Goal: Task Accomplishment & Management: Manage account settings

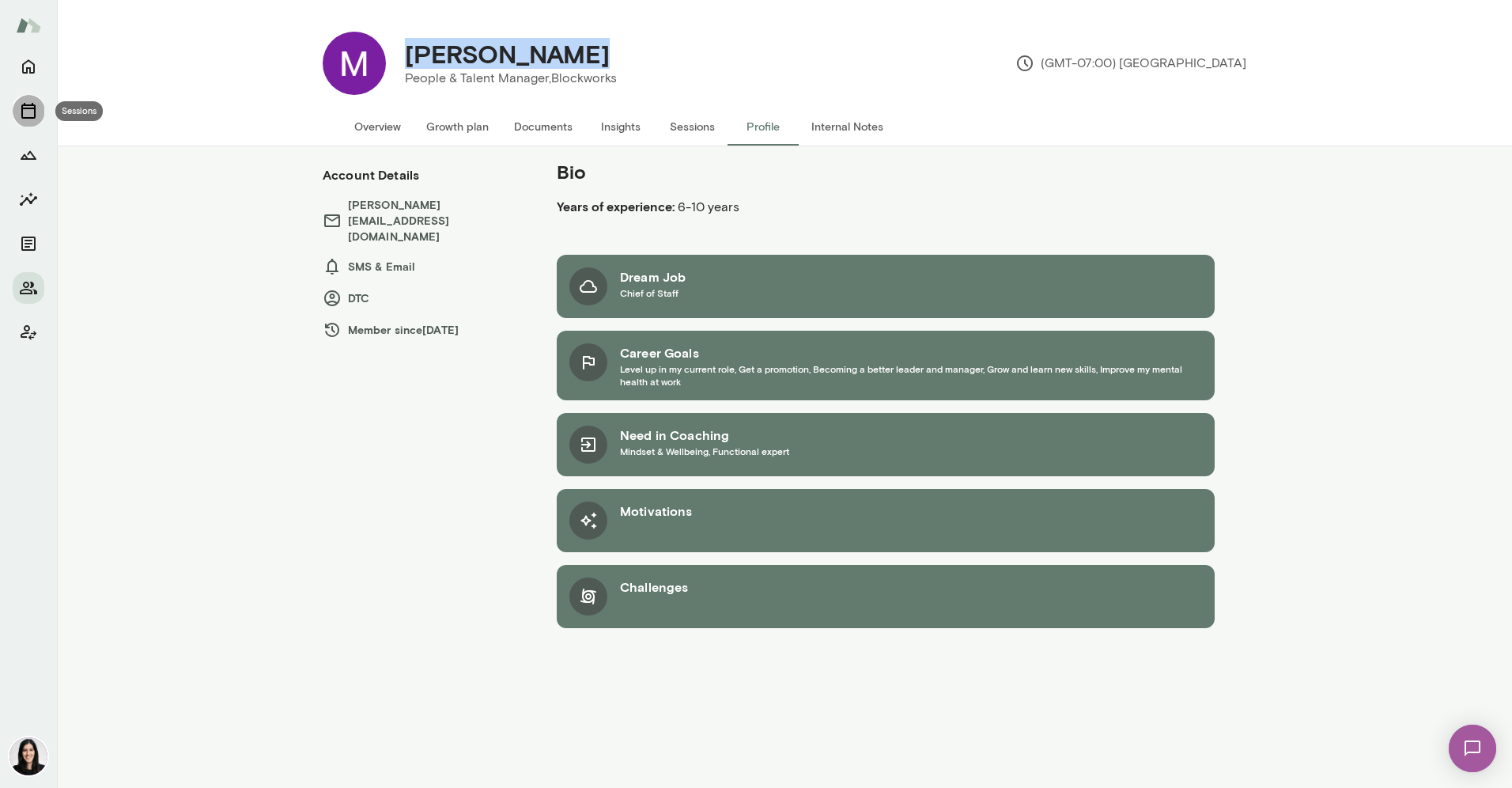
click at [23, 99] on button "Sessions" at bounding box center [28, 111] width 32 height 32
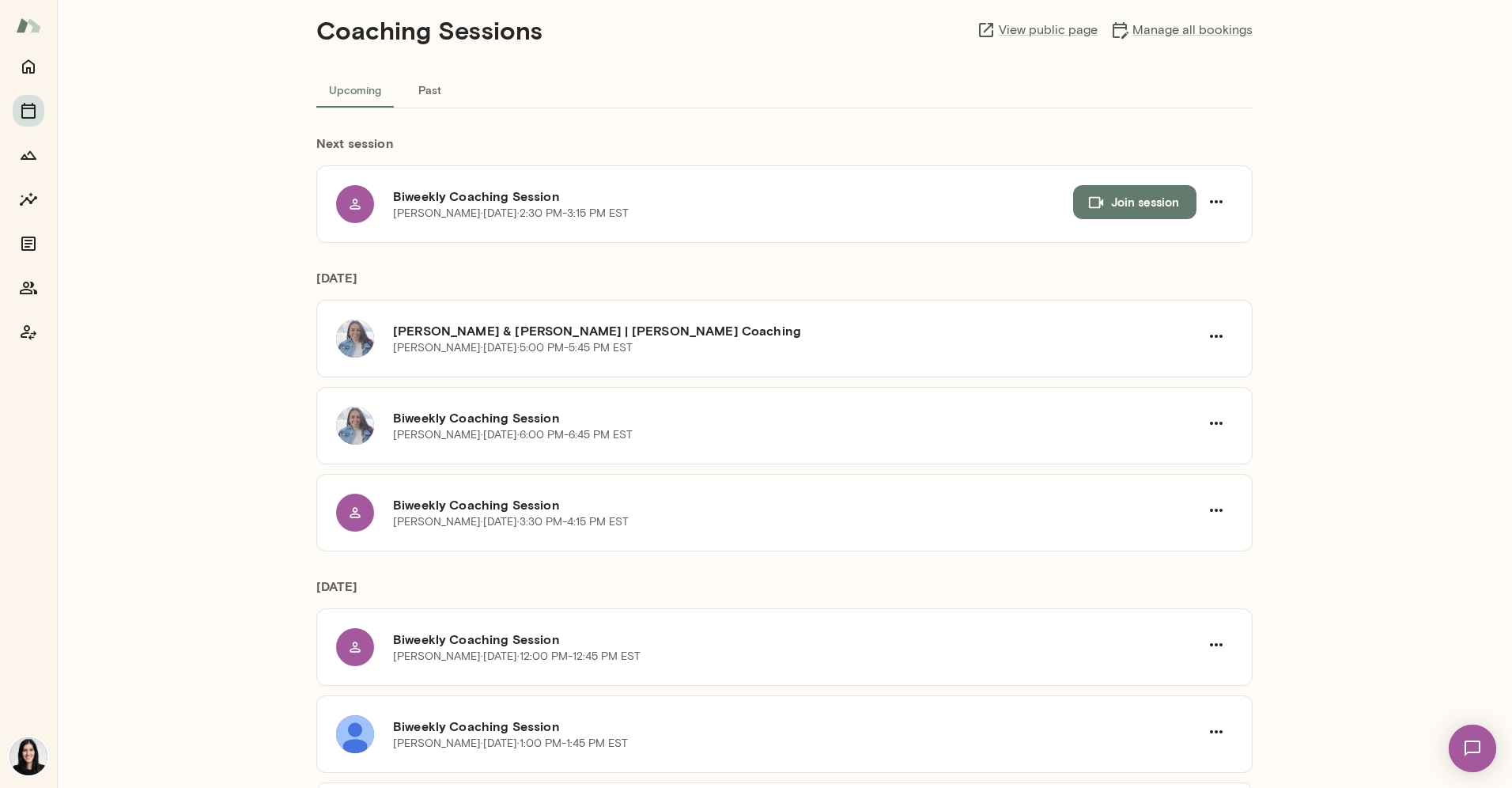
scroll to position [73, 0]
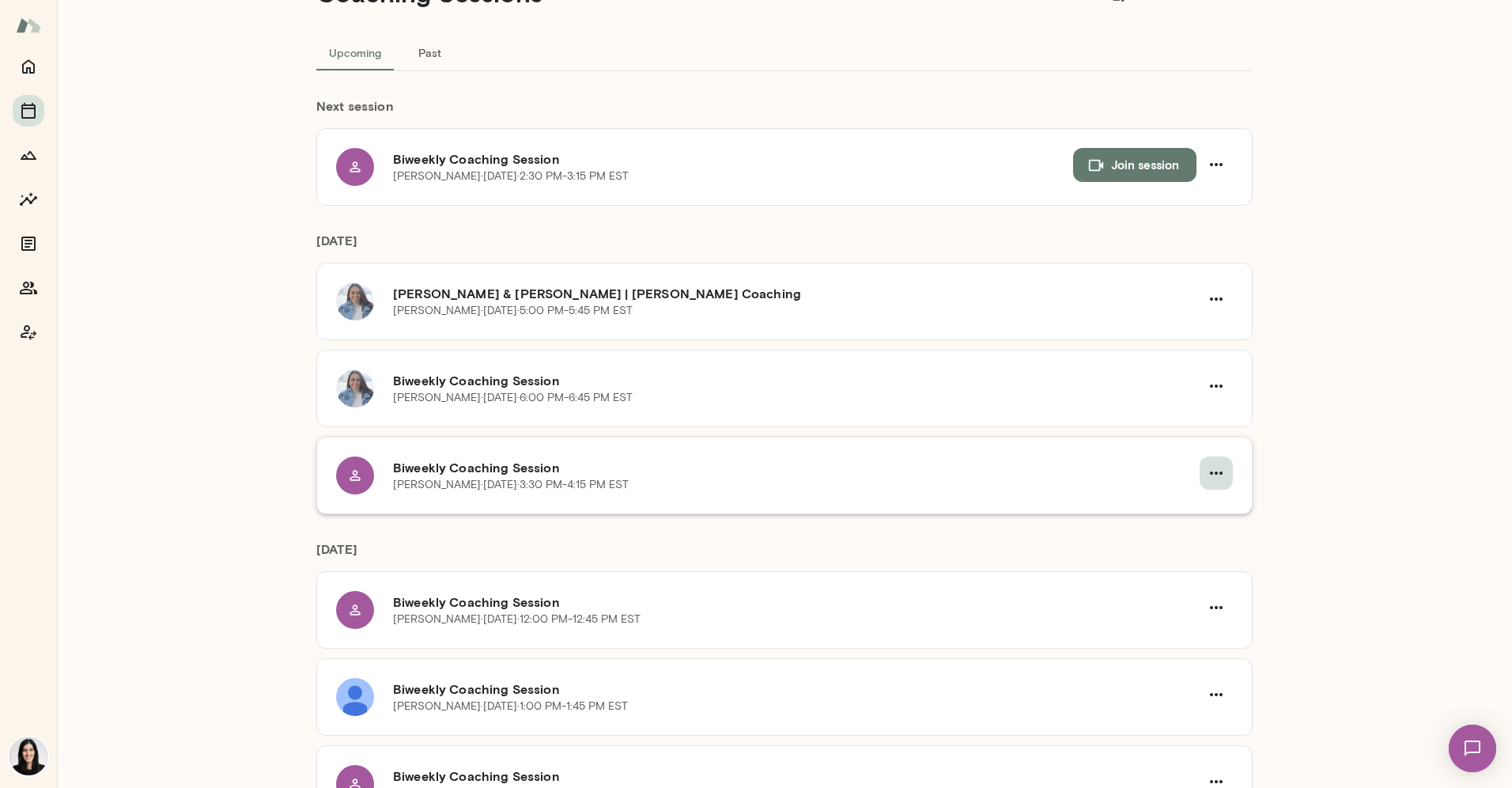
click at [1220, 470] on button "button" at bounding box center [1216, 473] width 33 height 33
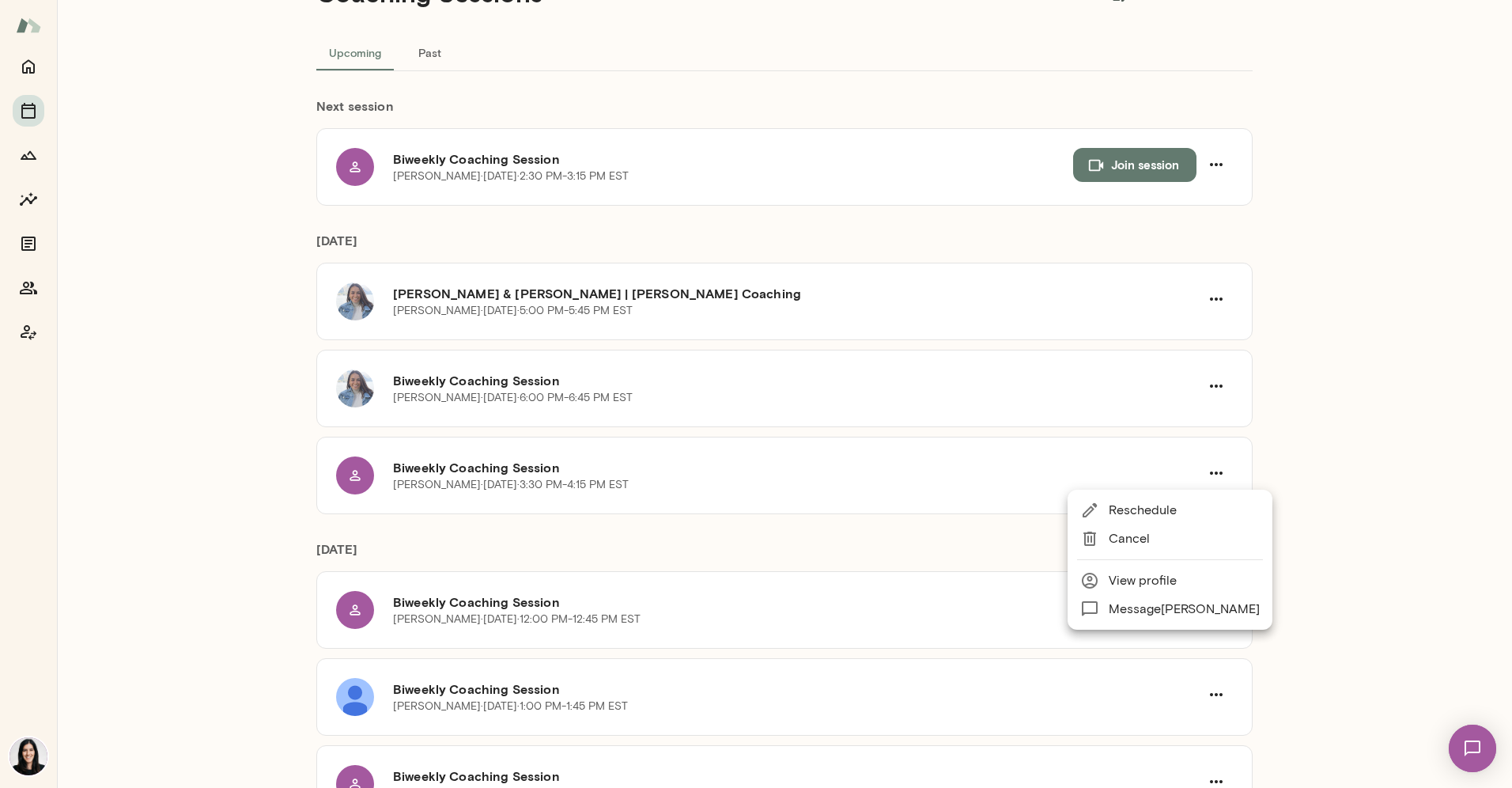
click at [1147, 529] on span "Cancel" at bounding box center [1185, 539] width 151 height 19
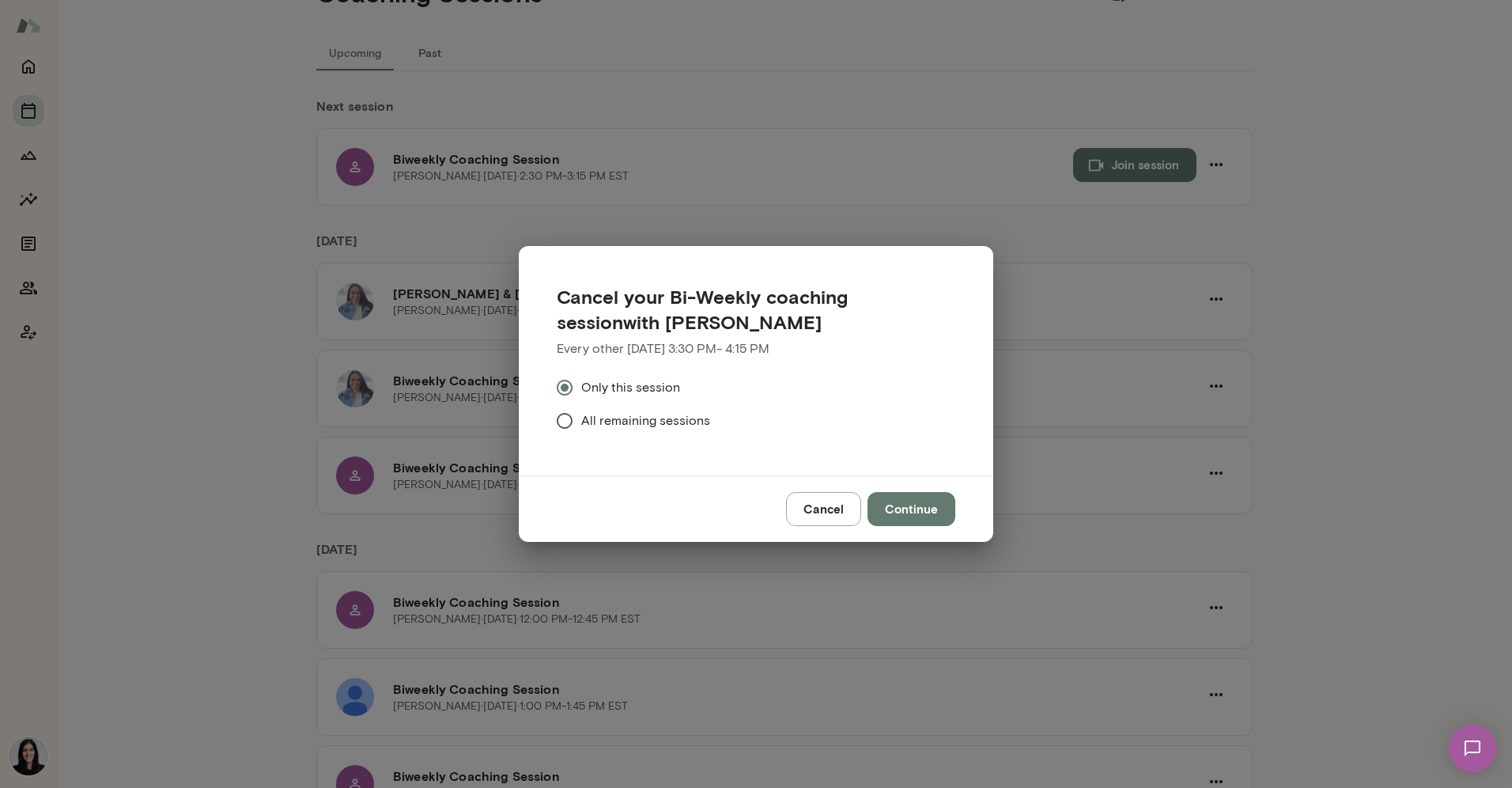
click at [899, 511] on button "Continue" at bounding box center [911, 509] width 88 height 33
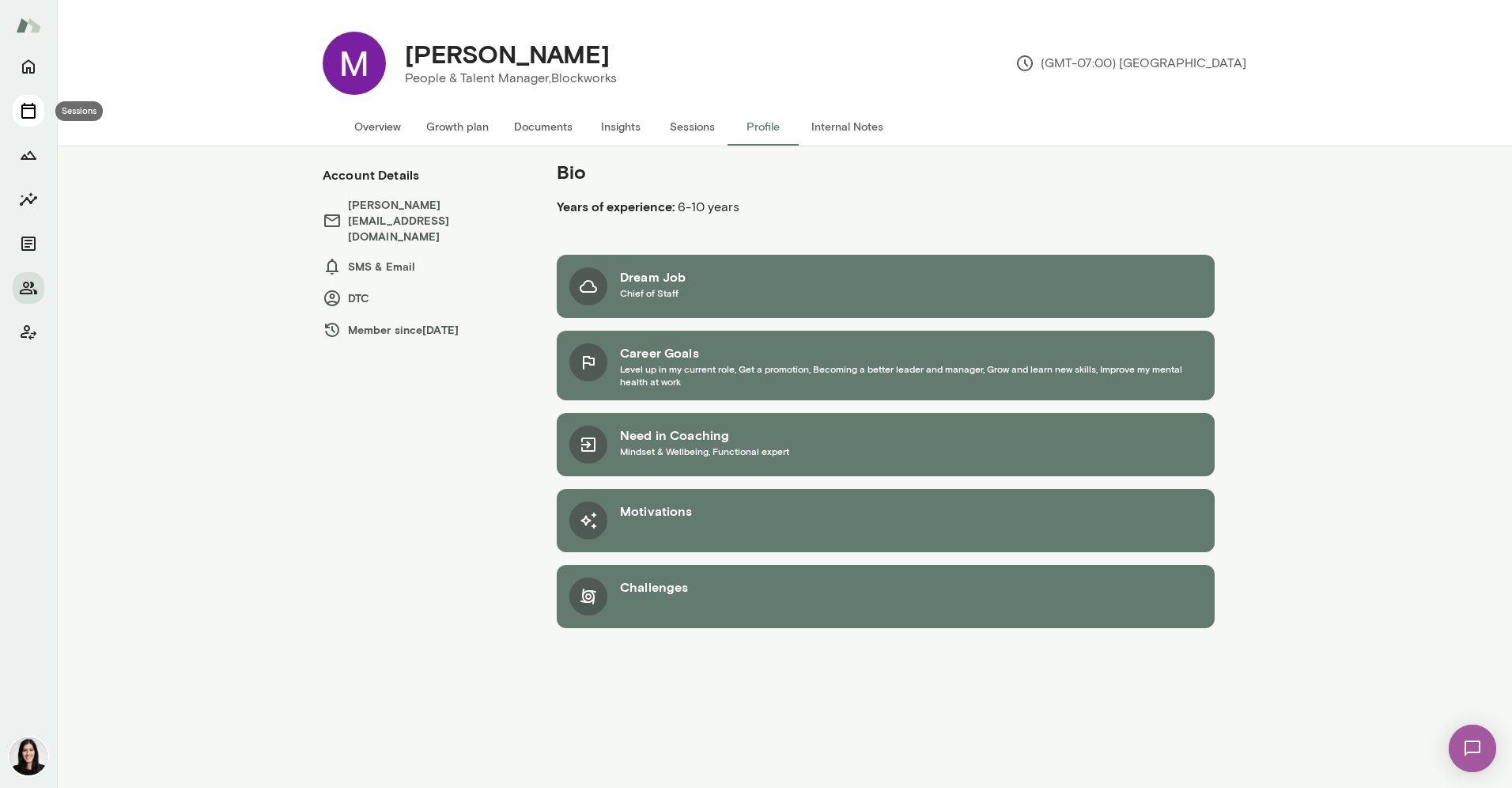
click at [34, 103] on icon "Sessions" at bounding box center [28, 111] width 19 height 19
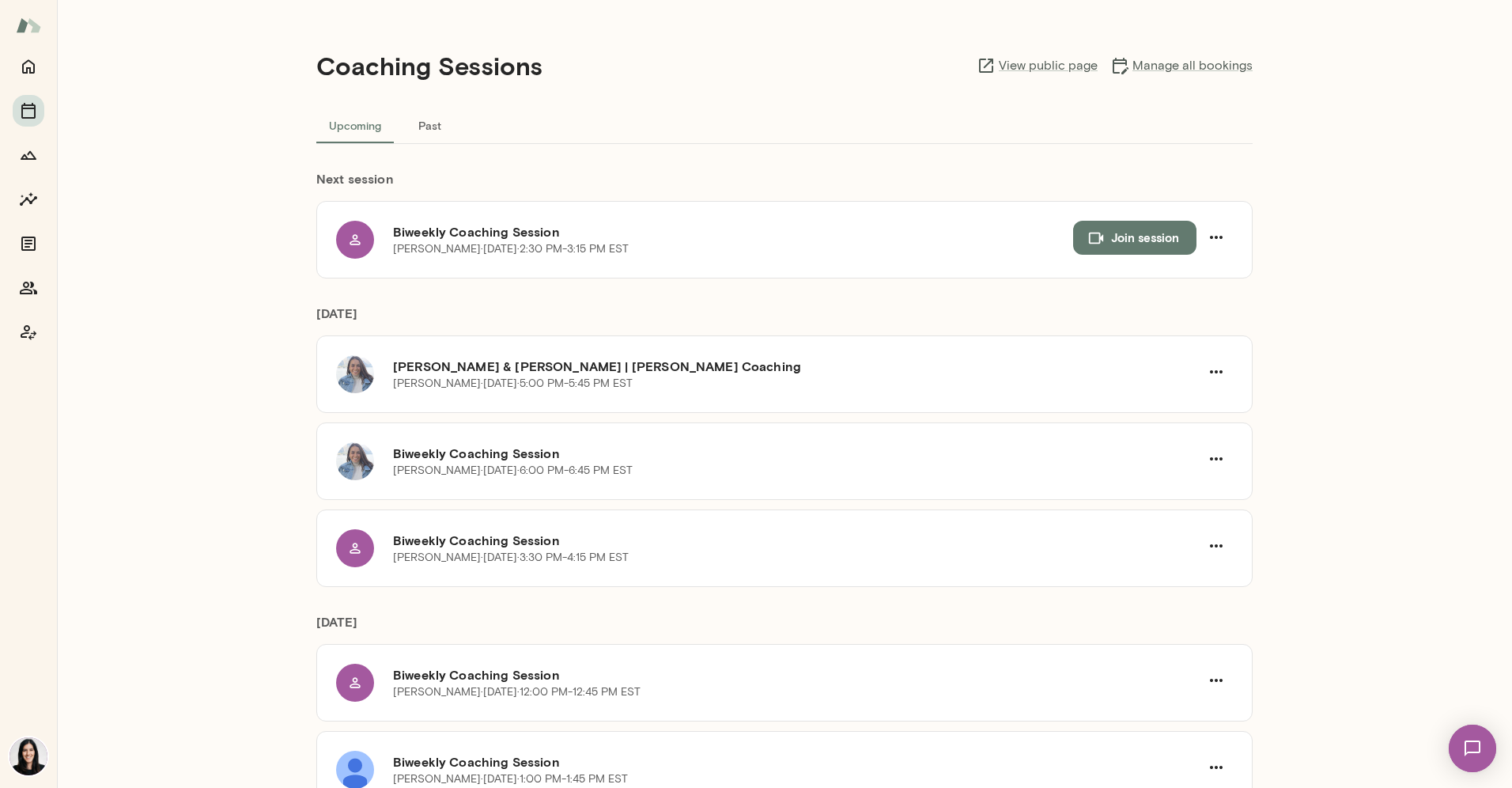
scroll to position [3, 0]
